Goal: Navigation & Orientation: Find specific page/section

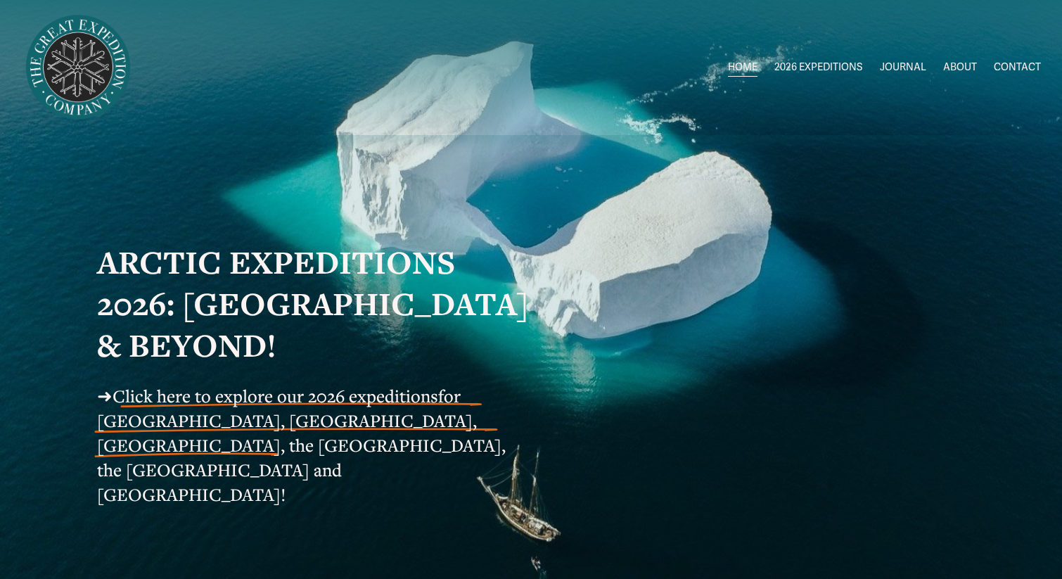
click at [0, 0] on span "Greenland AUG-SEPT" at bounding box center [0, 0] width 0 height 0
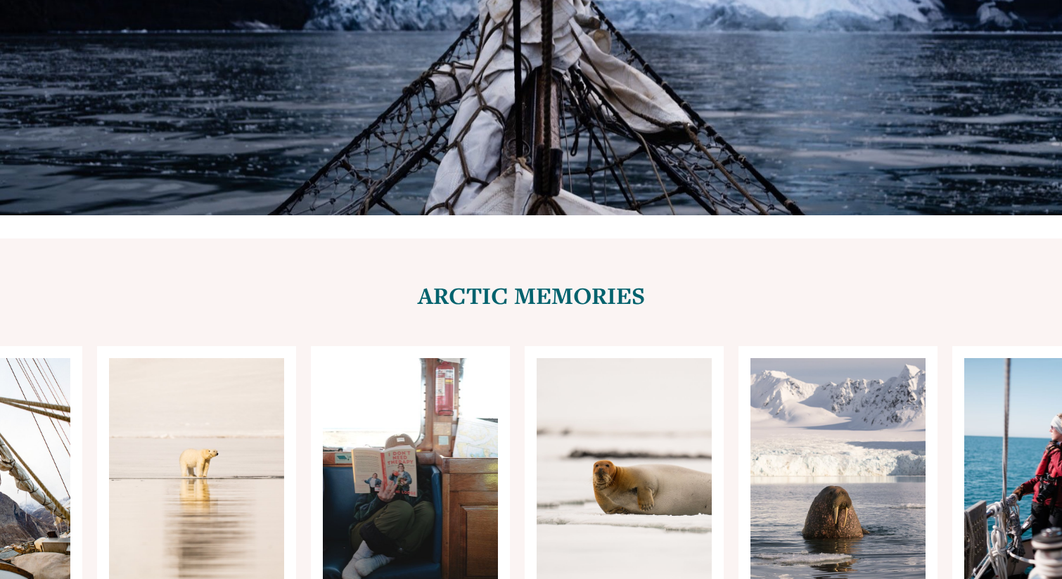
scroll to position [4810, 0]
